Goal: Information Seeking & Learning: Learn about a topic

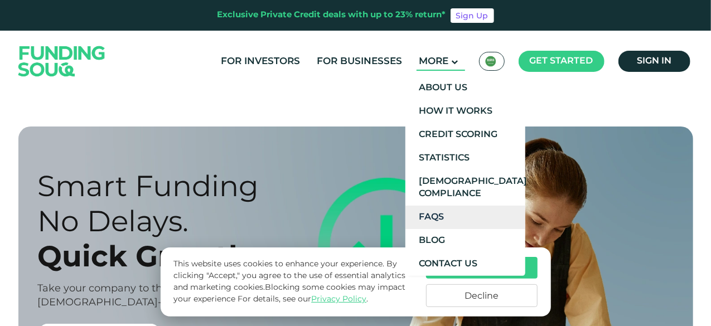
click at [444, 218] on link "FAQs" at bounding box center [466, 217] width 120 height 23
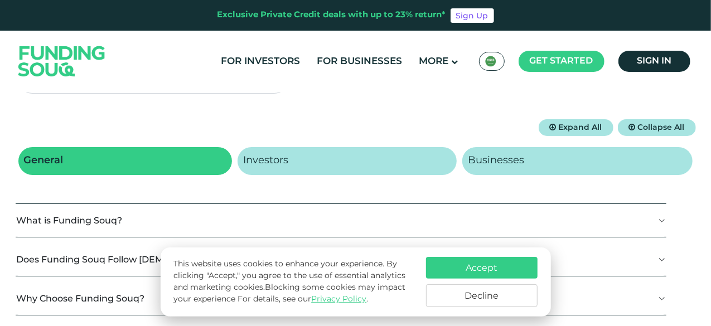
scroll to position [170, 0]
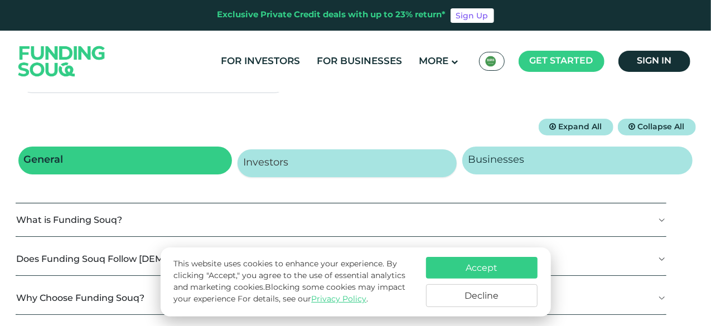
click at [296, 150] on link "Investors" at bounding box center [347, 164] width 219 height 28
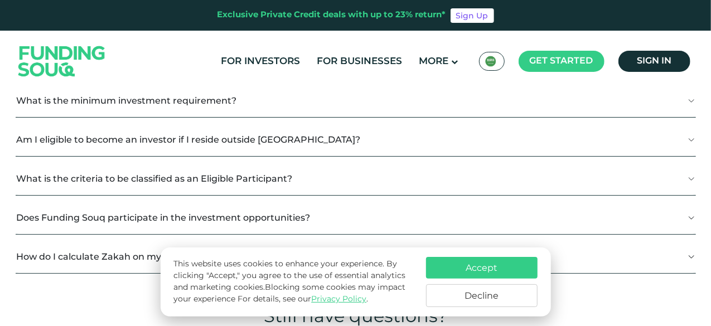
scroll to position [1112, 0]
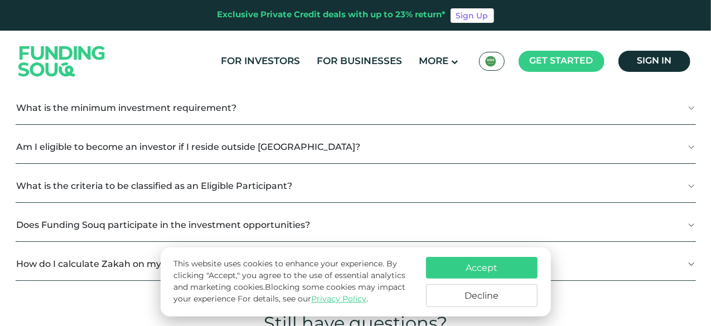
click at [583, 170] on button "What is the criteria to be classified as an Eligible Participant?" at bounding box center [356, 186] width 681 height 33
